Goal: Book appointment/travel/reservation

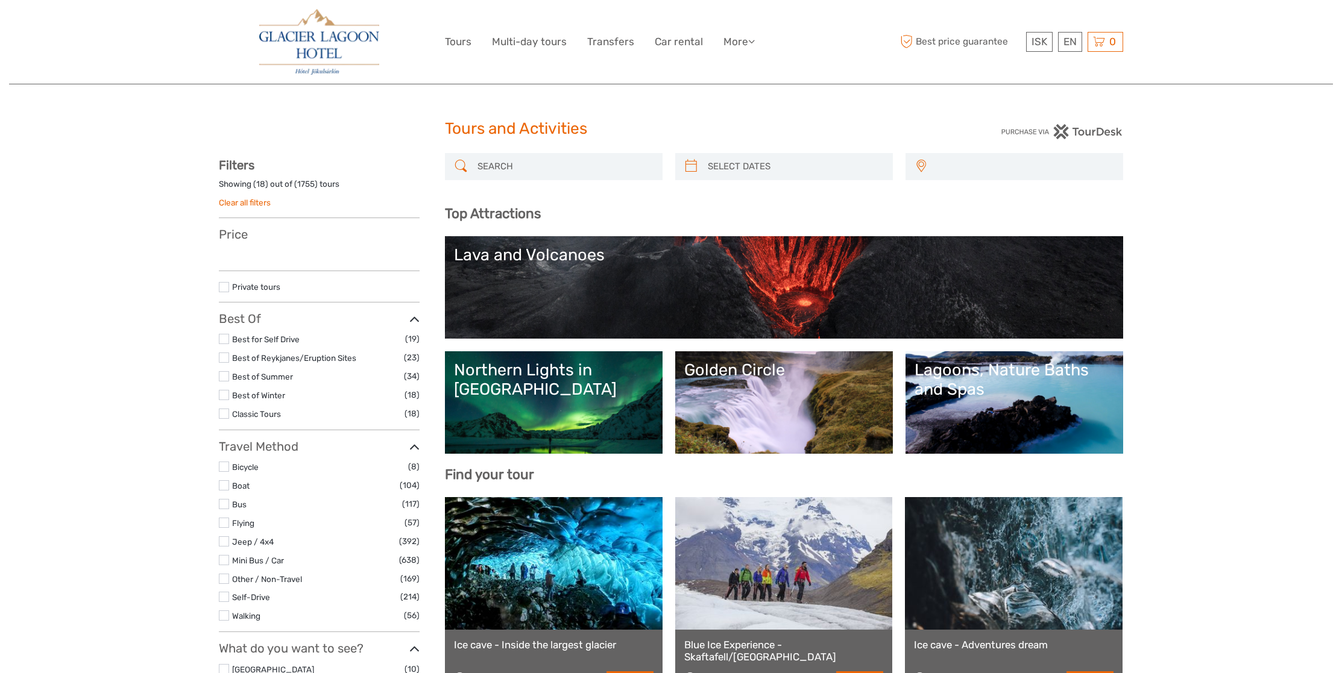
select select
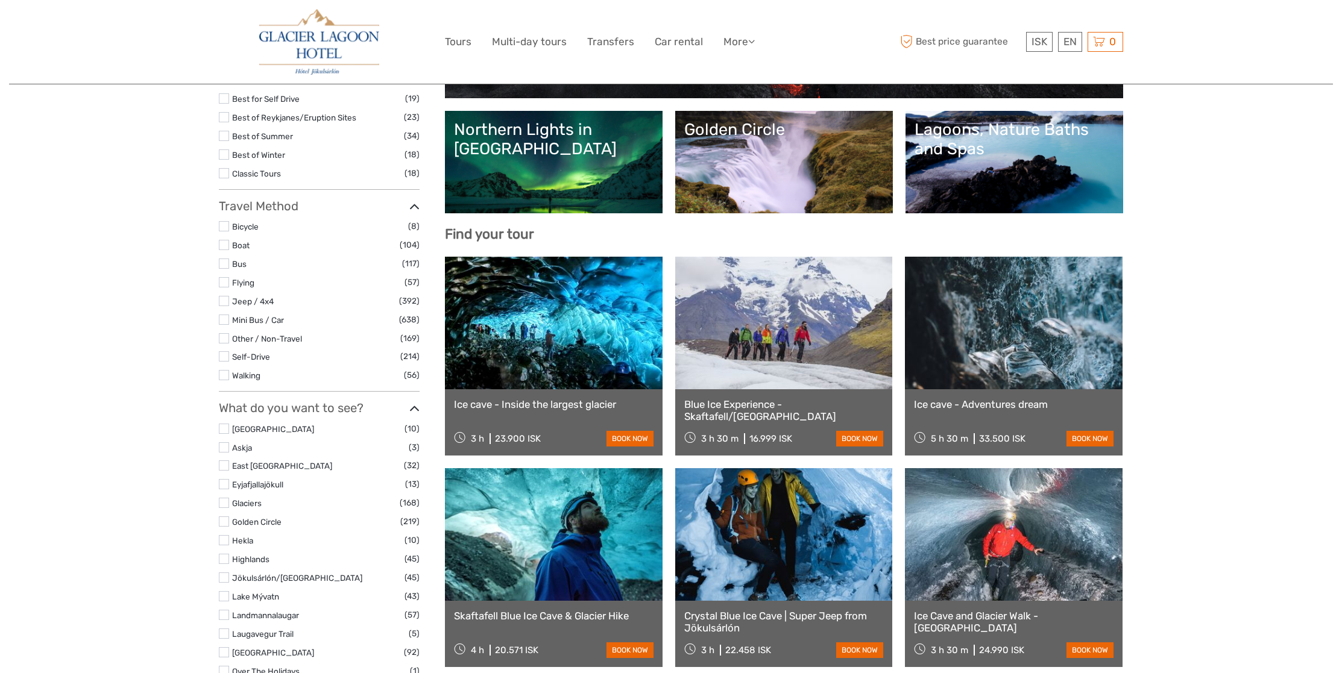
scroll to position [242, 0]
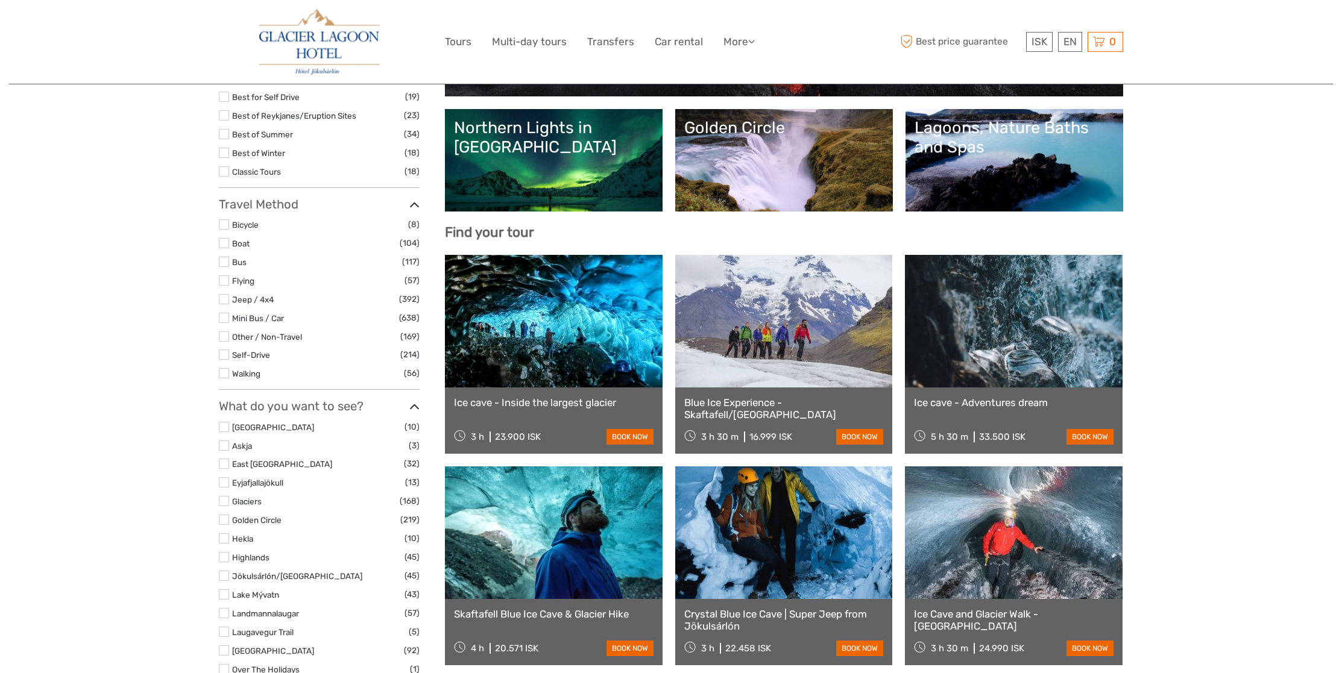
select select
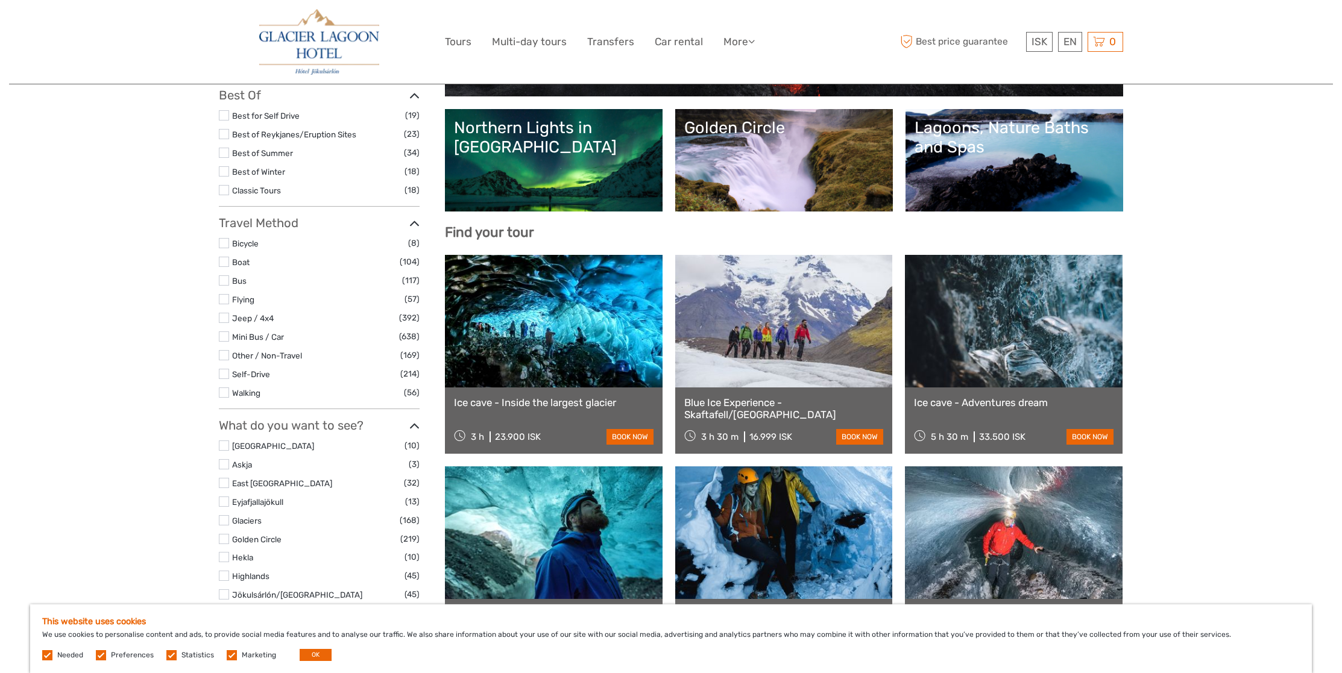
click at [593, 177] on link "Northern Lights in Iceland" at bounding box center [554, 160] width 200 height 84
click at [591, 328] on link at bounding box center [554, 321] width 218 height 133
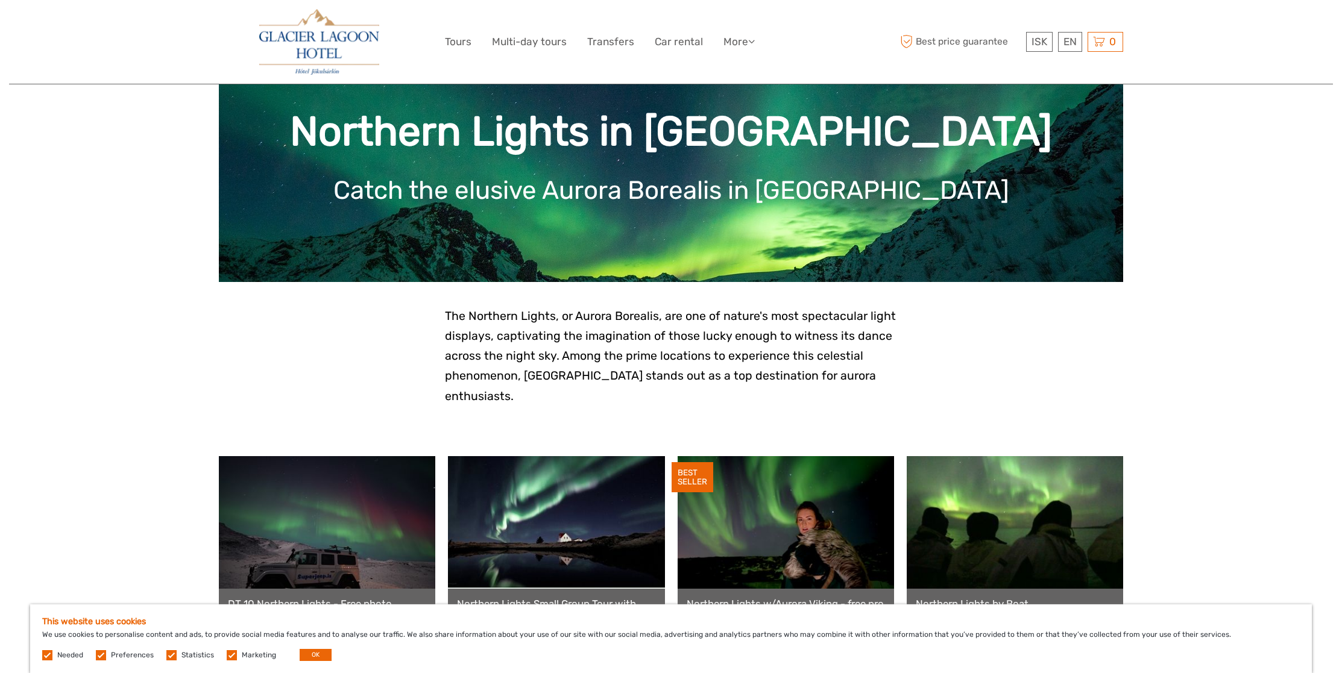
scroll to position [75, 0]
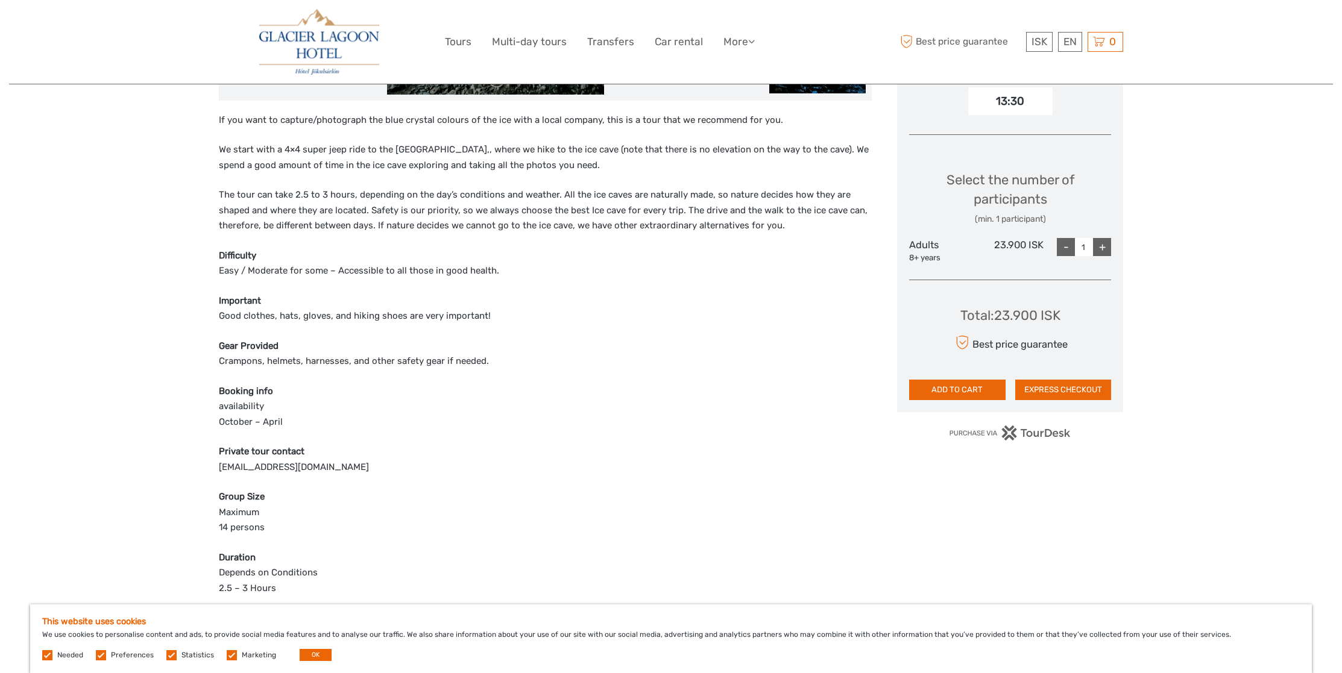
scroll to position [438, 0]
